Goal: Task Accomplishment & Management: Manage account settings

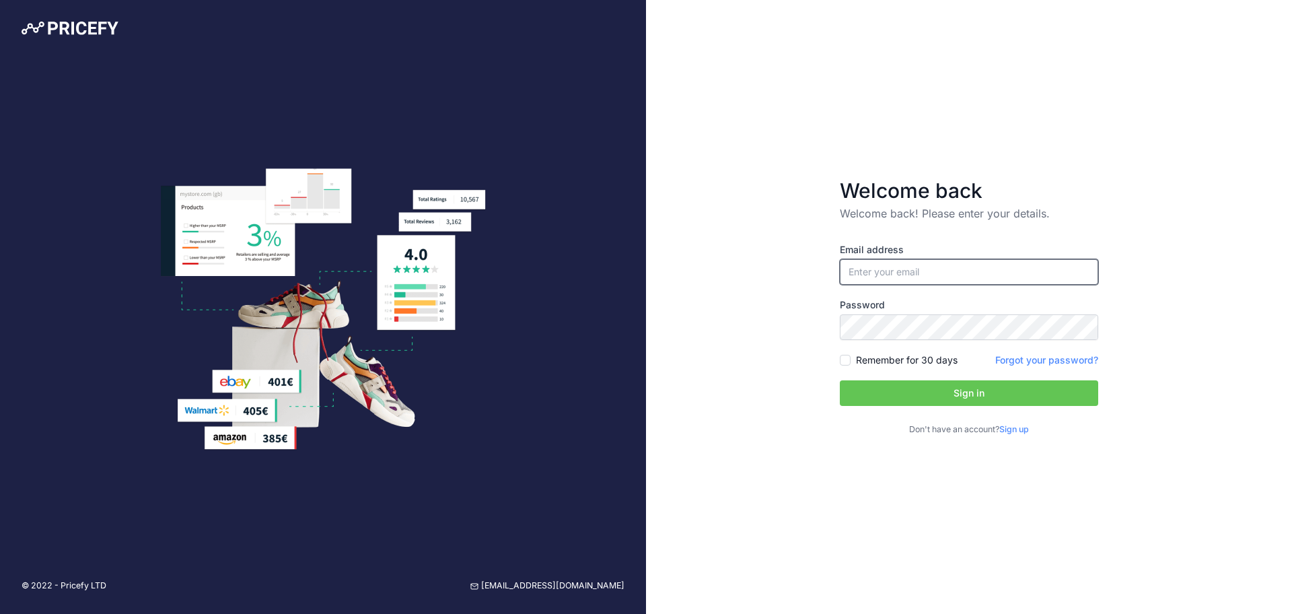
click at [913, 264] on input "email" at bounding box center [969, 272] width 258 height 26
click at [753, 201] on div "Welcome back Welcome back! Please enter your details. Email address Password Si…" at bounding box center [969, 307] width 646 height 614
click at [904, 273] on input "email" at bounding box center [969, 272] width 258 height 26
click at [1089, 273] on input "email" at bounding box center [969, 272] width 258 height 26
click at [1198, 420] on div "Welcome back Welcome back! Please enter your details. Email address Password Si…" at bounding box center [969, 307] width 646 height 614
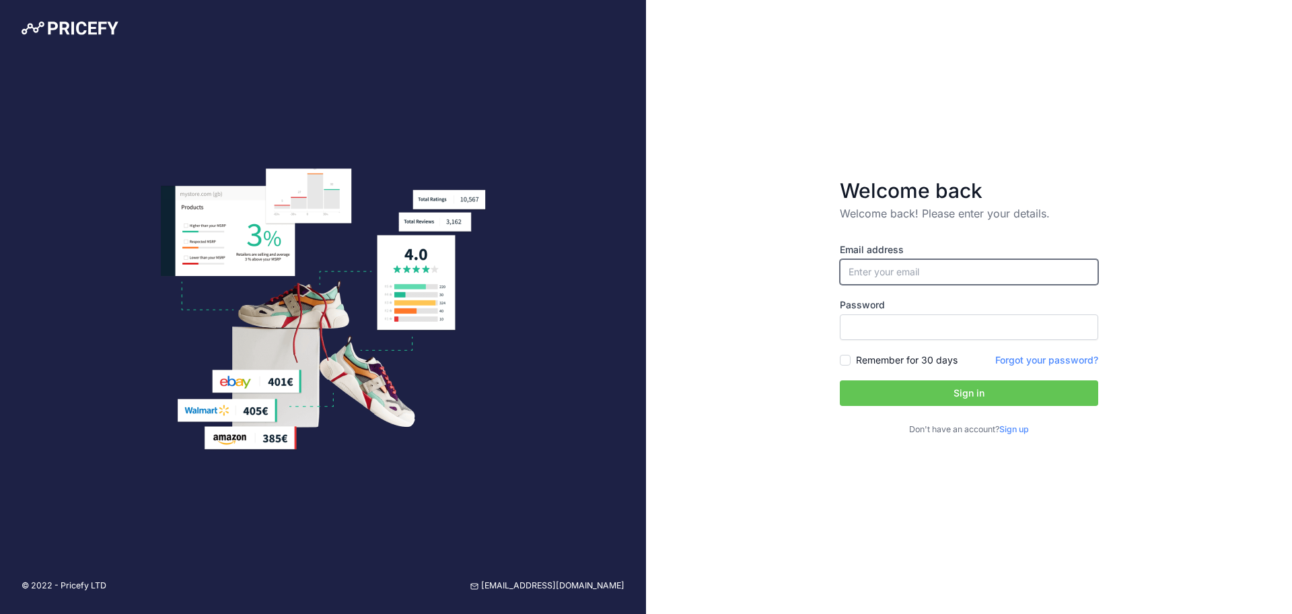
click at [879, 277] on input "email" at bounding box center [969, 272] width 258 height 26
type input "R"
type input "[EMAIL_ADDRESS][DOMAIN_NAME]"
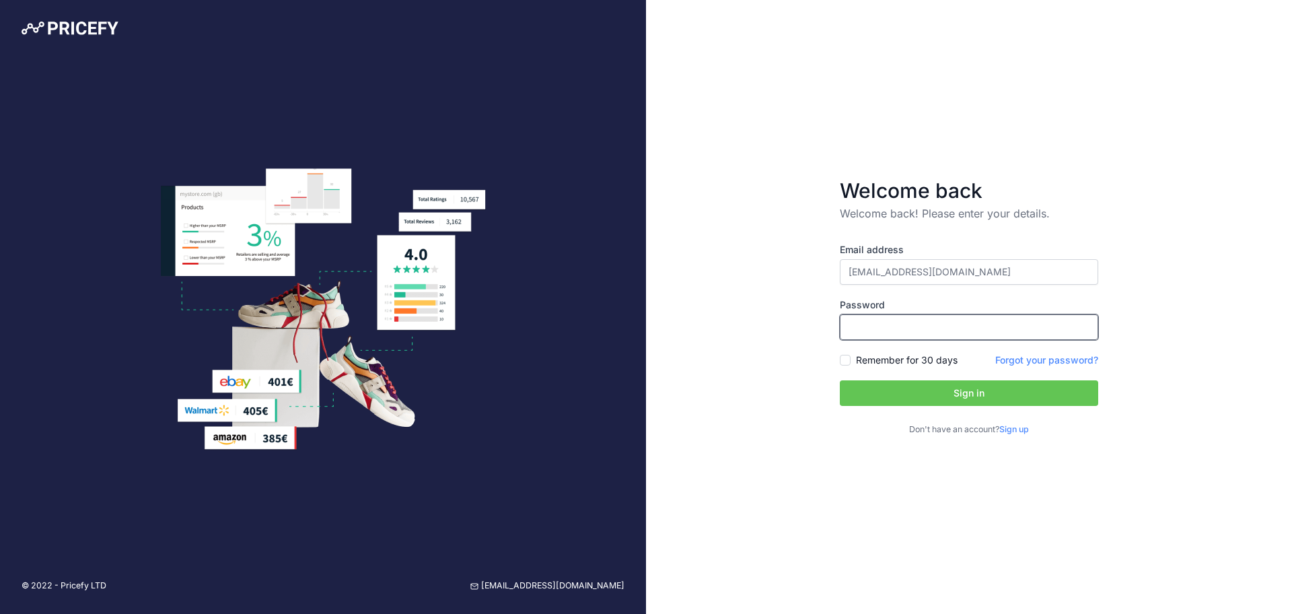
click at [840, 380] on button "Sign in" at bounding box center [969, 393] width 258 height 26
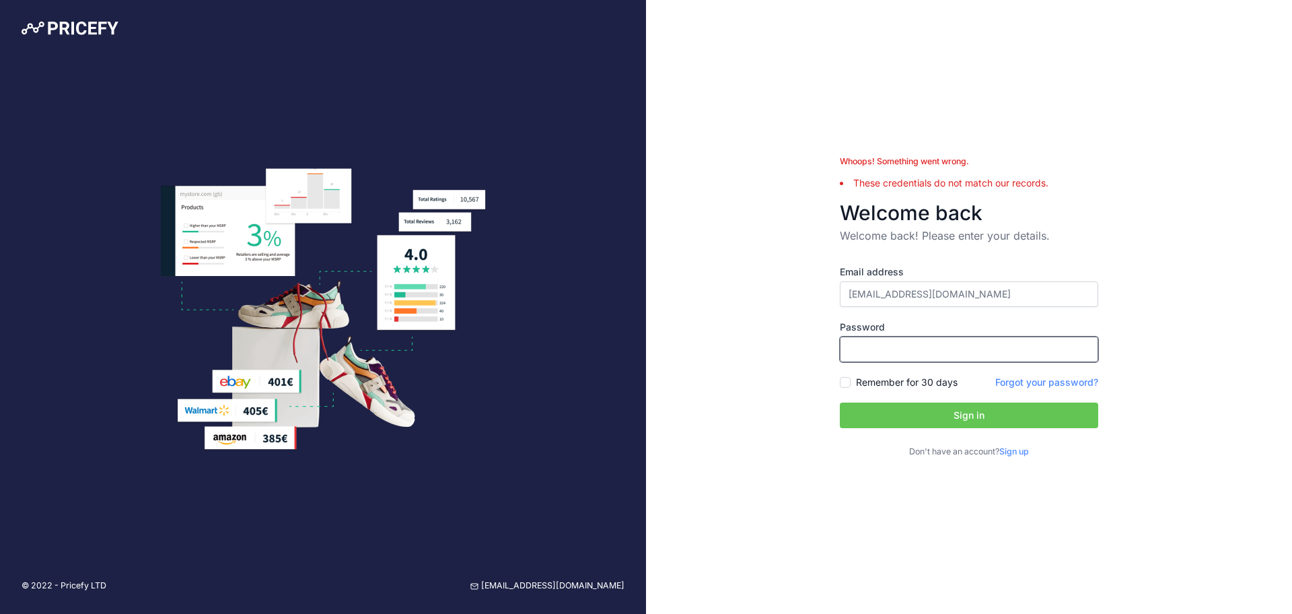
click at [840, 402] on button "Sign in" at bounding box center [969, 415] width 258 height 26
